Goal: Find specific page/section: Find specific page/section

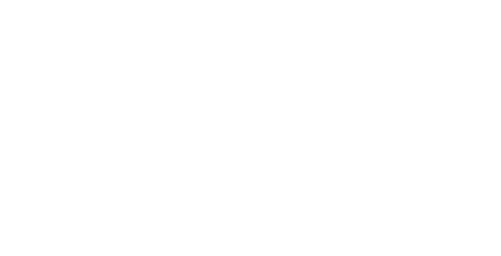
select select "Song"
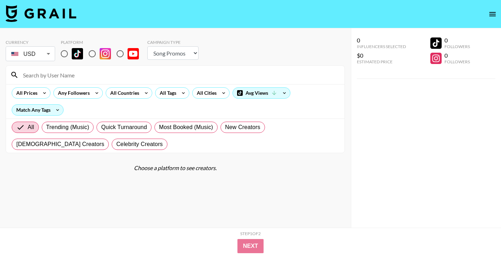
click at [138, 77] on input at bounding box center [179, 74] width 321 height 11
click at [62, 58] on input "radio" at bounding box center [64, 53] width 15 height 15
radio input "true"
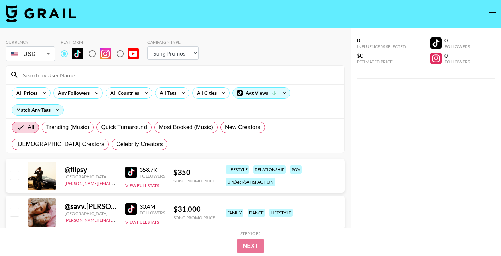
click at [65, 74] on input at bounding box center [179, 74] width 321 height 11
paste input "@missmommy"
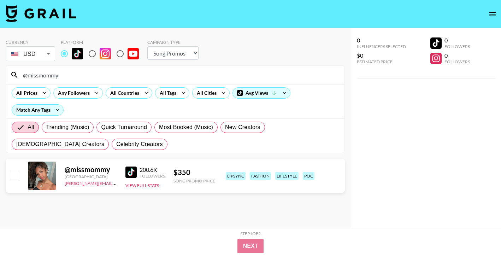
click at [254, 77] on input "@missmommy" at bounding box center [179, 74] width 321 height 11
paste input "shilimaya"
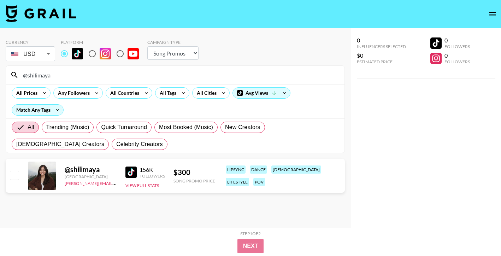
click at [242, 72] on input "@shilimaya" at bounding box center [179, 74] width 321 height 11
paste input "canadiantravelgal"
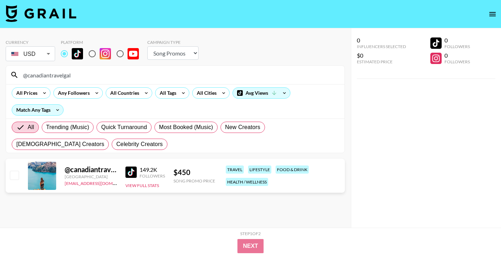
click at [252, 78] on input "@canadiantravelgal" at bounding box center [179, 74] width 321 height 11
paste input "hristianarobinson"
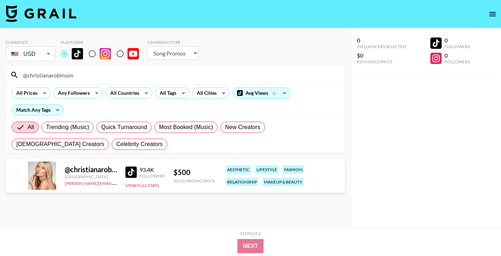
click at [253, 76] on input "@christianarobinson" at bounding box center [179, 74] width 321 height 11
paste input "gissseelee"
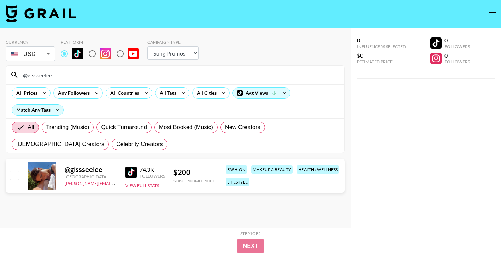
click at [252, 73] on input "@gissseelee" at bounding box center [179, 74] width 321 height 11
paste input "101jules"
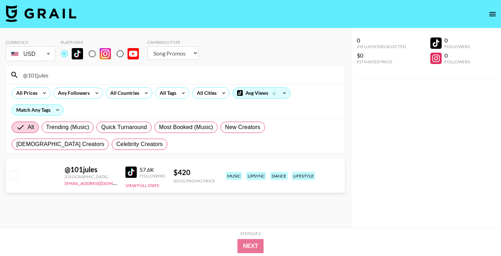
type input "@101jules"
